Goal: Information Seeking & Learning: Learn about a topic

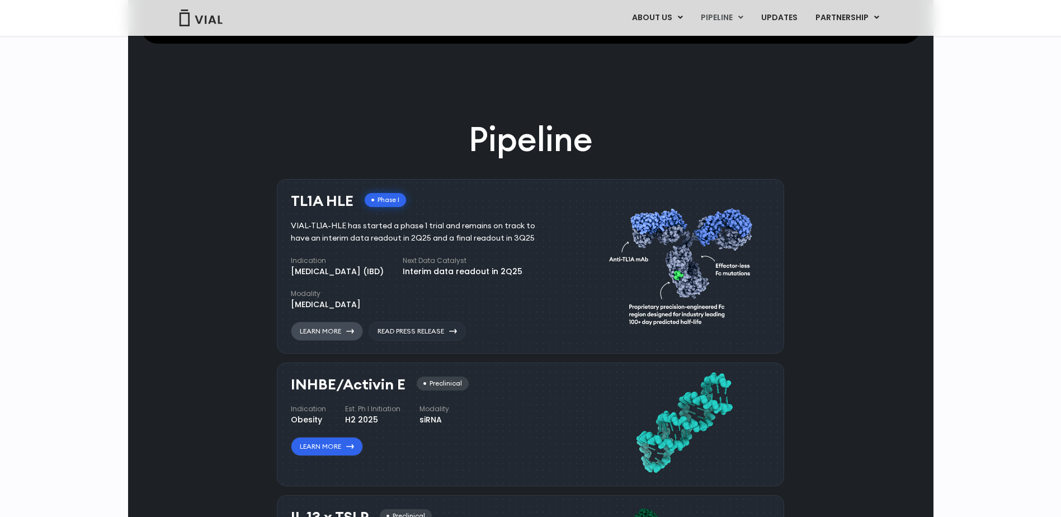
click at [346, 330] on link "Learn More" at bounding box center [327, 330] width 72 height 19
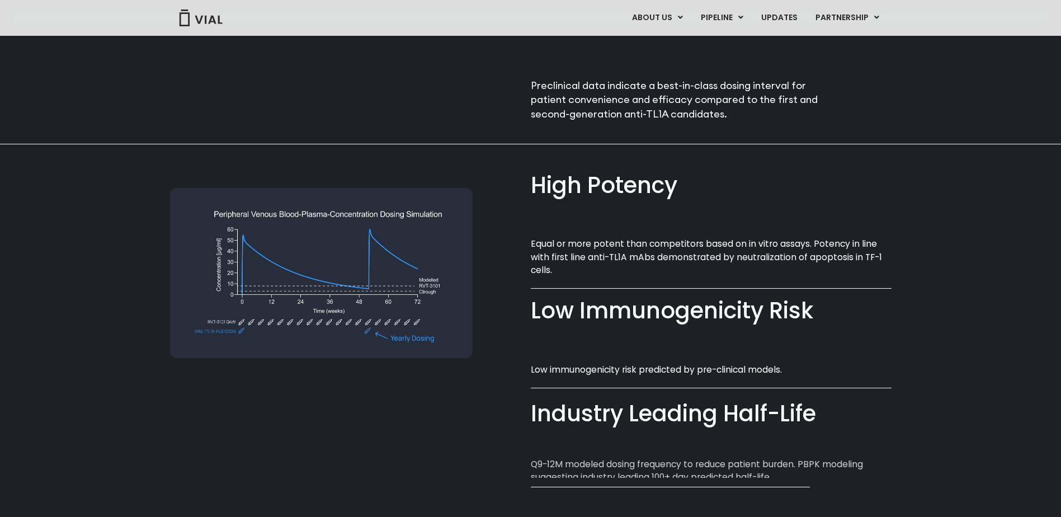
scroll to position [699, 0]
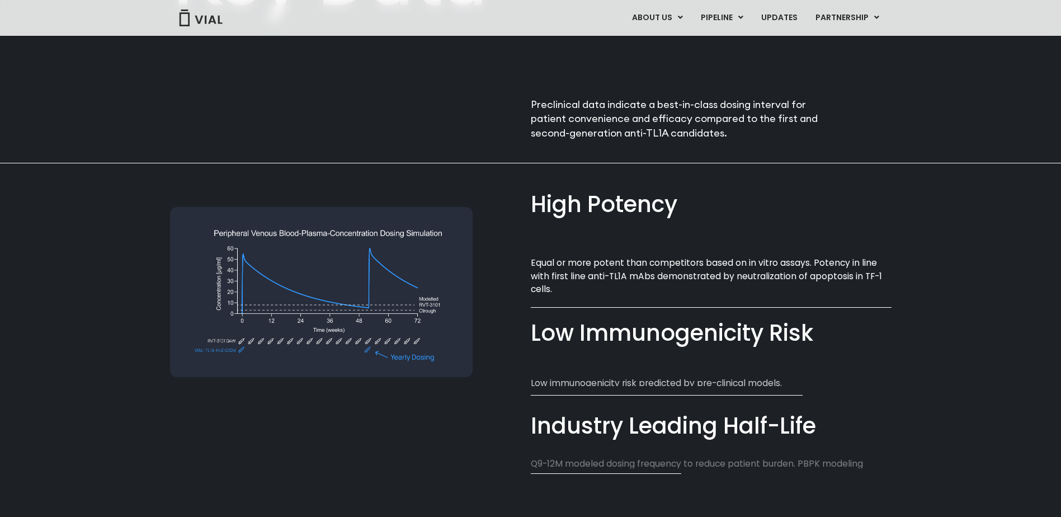
click at [296, 288] on img at bounding box center [321, 292] width 302 height 171
click at [327, 294] on img at bounding box center [321, 292] width 302 height 171
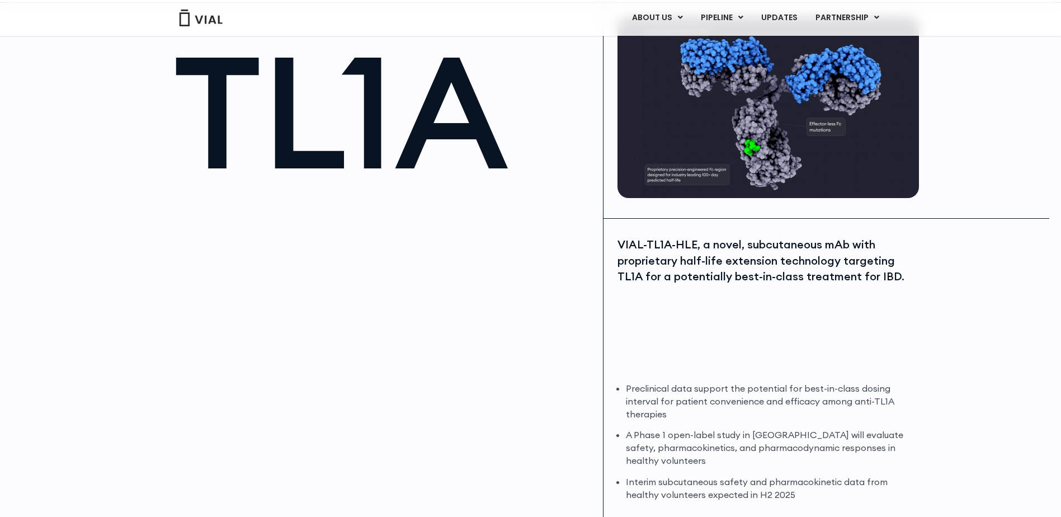
scroll to position [0, 0]
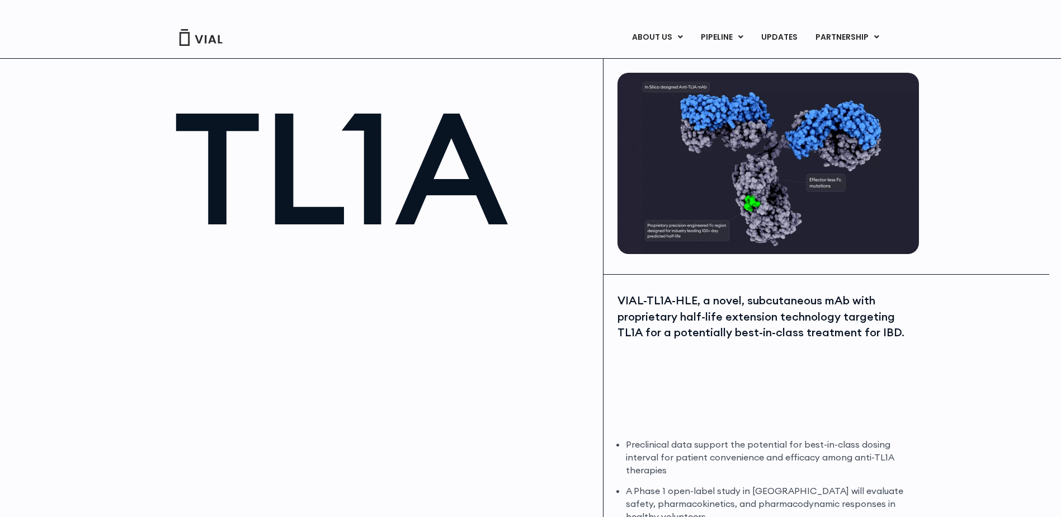
click at [769, 213] on img at bounding box center [767, 163] width 301 height 181
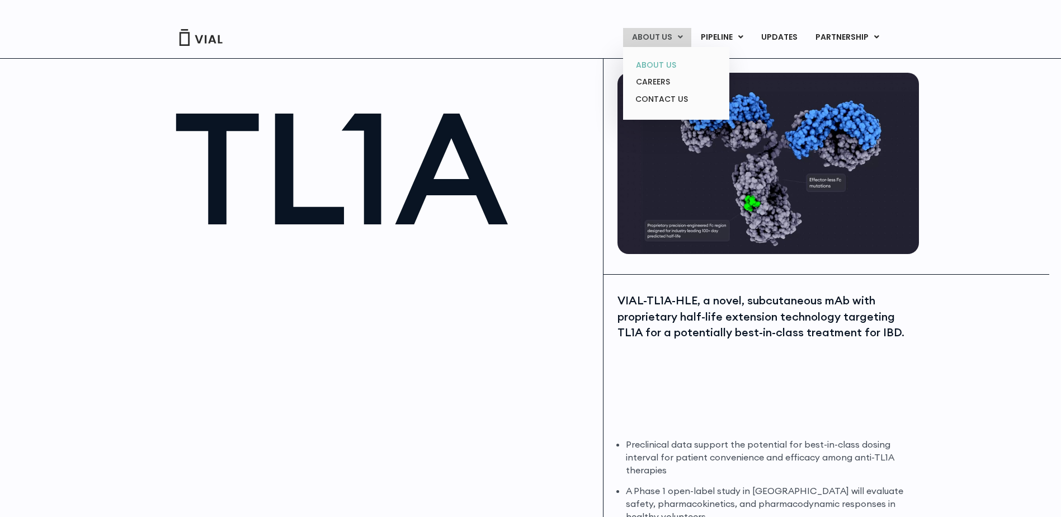
click at [661, 64] on link "ABOUT US" at bounding box center [676, 64] width 98 height 17
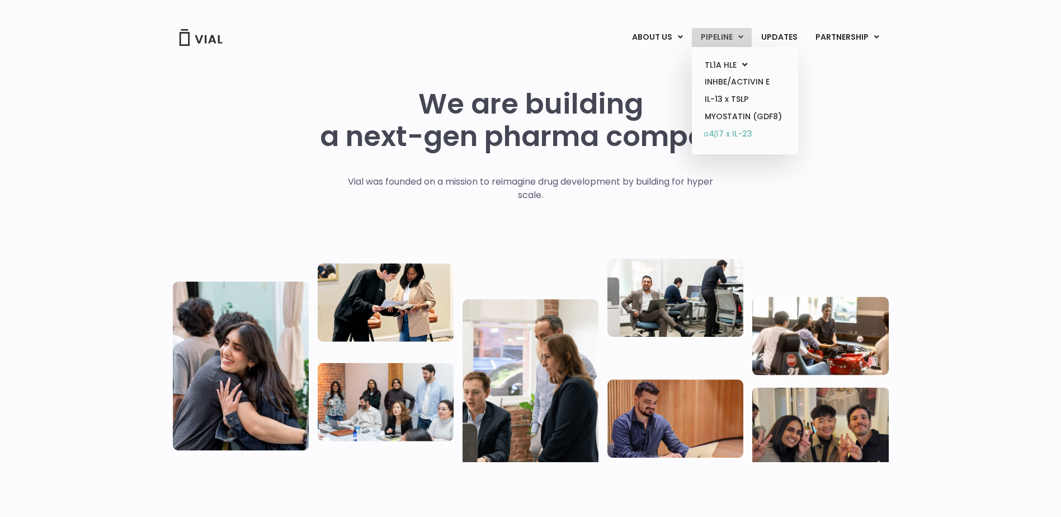
click at [737, 135] on link "α4β7 x IL-23" at bounding box center [745, 134] width 98 height 18
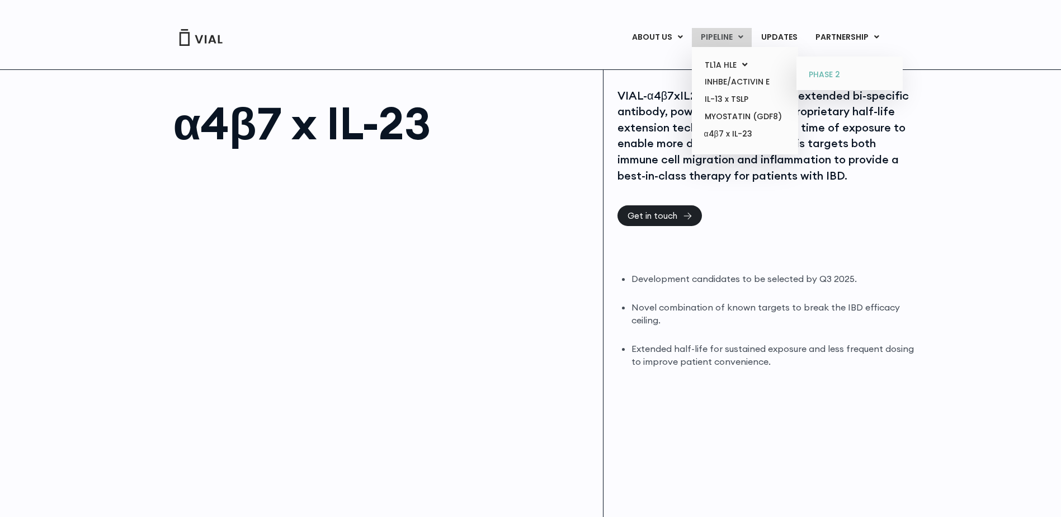
click at [826, 72] on link "PHASE 2" at bounding box center [849, 75] width 98 height 18
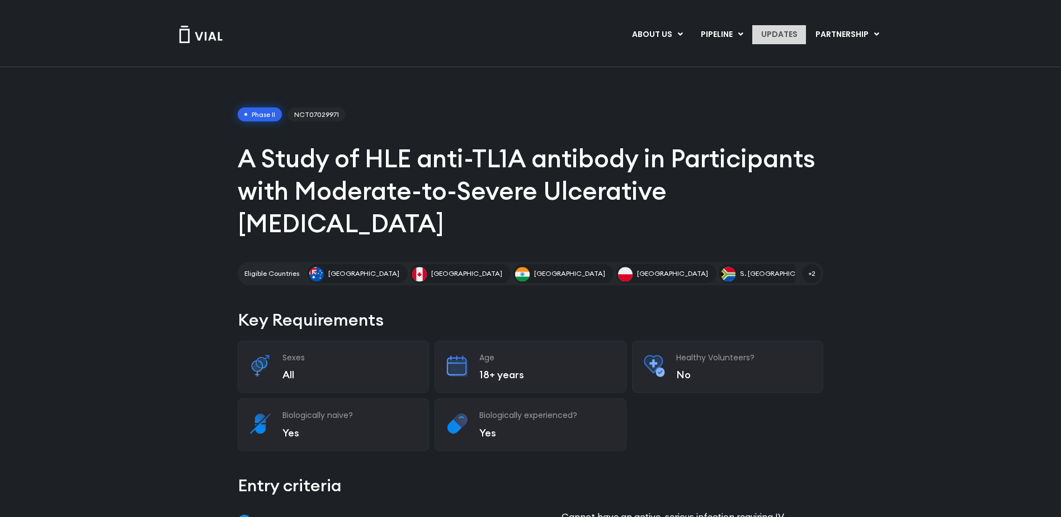
click at [780, 33] on link "UPDATES" at bounding box center [779, 34] width 54 height 19
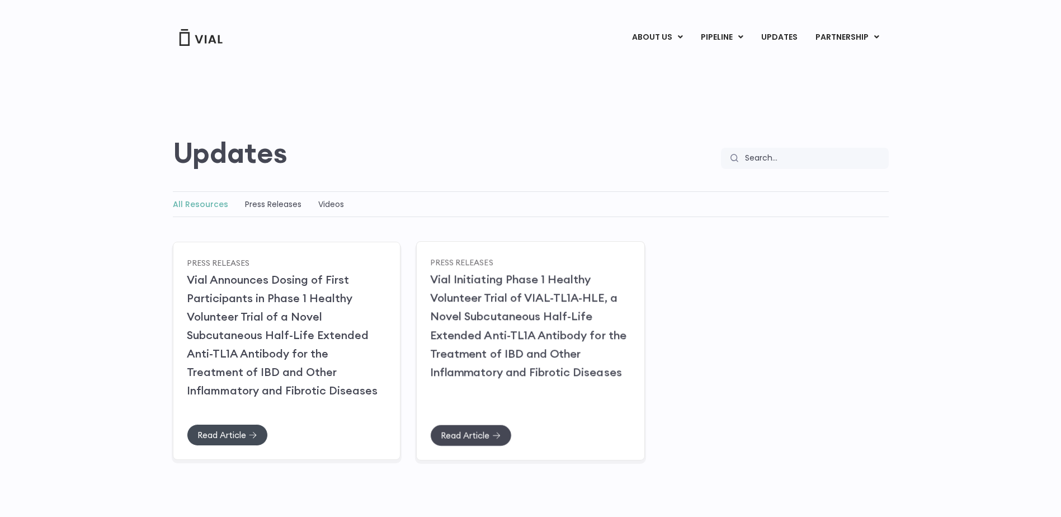
click at [486, 433] on span "Read Article" at bounding box center [465, 434] width 49 height 8
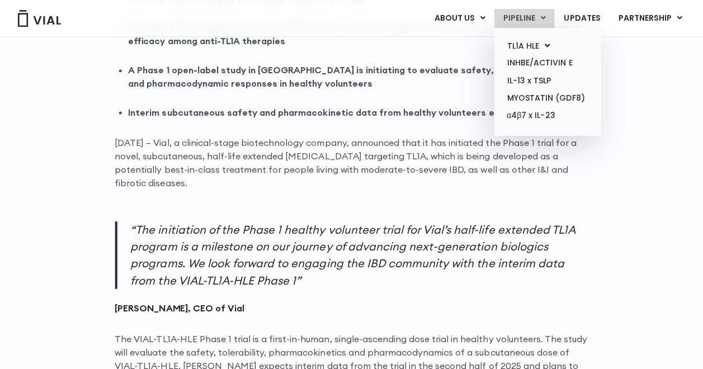
scroll to position [787, 0]
